Goal: Task Accomplishment & Management: Manage account settings

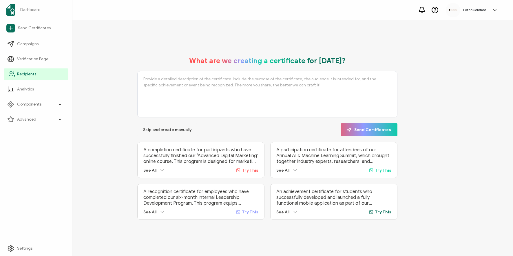
click at [34, 76] on span "Recipients" at bounding box center [26, 74] width 19 height 6
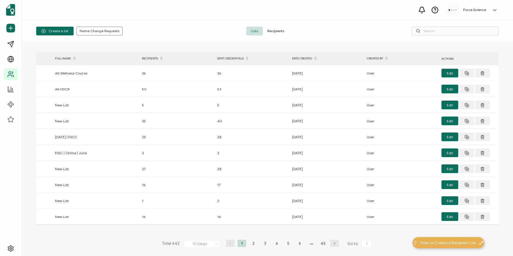
click at [281, 32] on span "Recipients" at bounding box center [276, 31] width 26 height 9
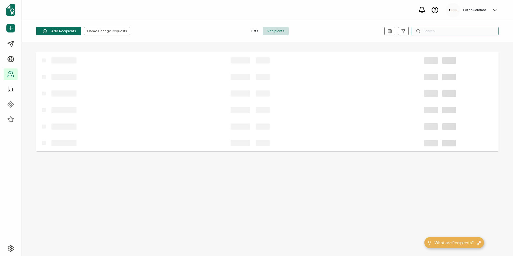
click at [431, 31] on input "text" at bounding box center [454, 31] width 87 height 9
paste input "[PERSON_NAME][EMAIL_ADDRESS][PERSON_NAME][DOMAIN_NAME]"
type input "[PERSON_NAME][EMAIL_ADDRESS][PERSON_NAME][DOMAIN_NAME]"
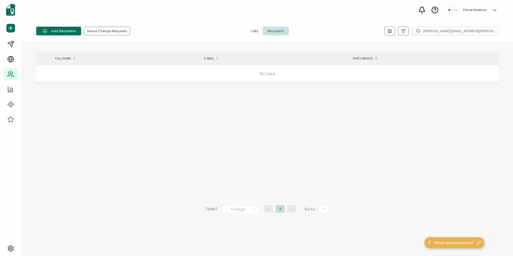
drag, startPoint x: 271, startPoint y: 32, endPoint x: 297, endPoint y: 32, distance: 25.5
click at [271, 32] on span "Recipients" at bounding box center [276, 31] width 26 height 9
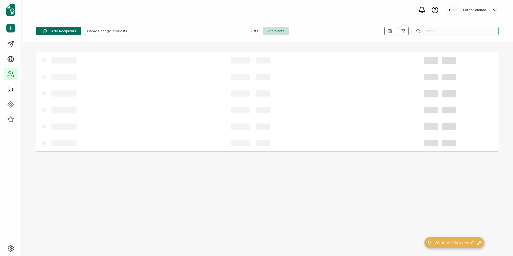
click at [465, 34] on input "text" at bounding box center [454, 31] width 87 height 9
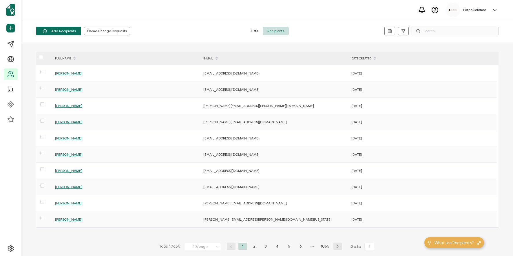
click at [272, 32] on span "Recipients" at bounding box center [276, 31] width 26 height 9
click at [420, 29] on div at bounding box center [454, 31] width 87 height 9
click at [440, 32] on input "text" at bounding box center [454, 31] width 87 height 9
paste input "[PERSON_NAME][EMAIL_ADDRESS][PERSON_NAME][DOMAIN_NAME]"
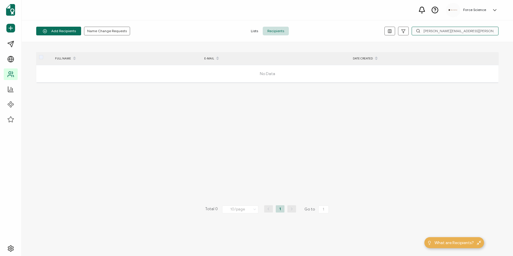
drag, startPoint x: 451, startPoint y: 31, endPoint x: 498, endPoint y: 32, distance: 46.3
click at [498, 32] on input "[PERSON_NAME][EMAIL_ADDRESS][PERSON_NAME][DOMAIN_NAME]" at bounding box center [454, 31] width 87 height 9
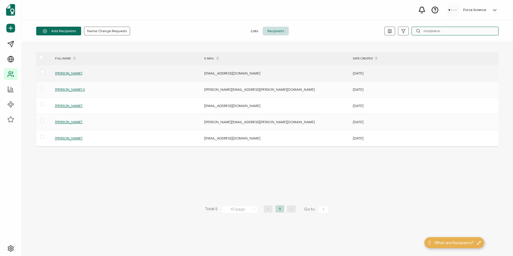
type input "middleton"
click at [71, 73] on span "[PERSON_NAME]" at bounding box center [68, 73] width 27 height 4
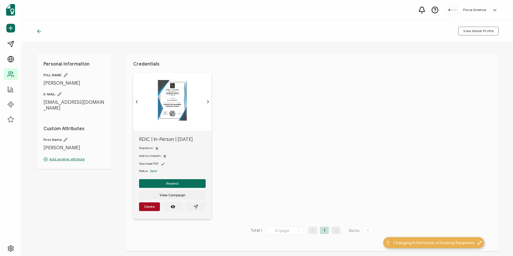
scroll to position [2, 0]
